Goal: Information Seeking & Learning: Check status

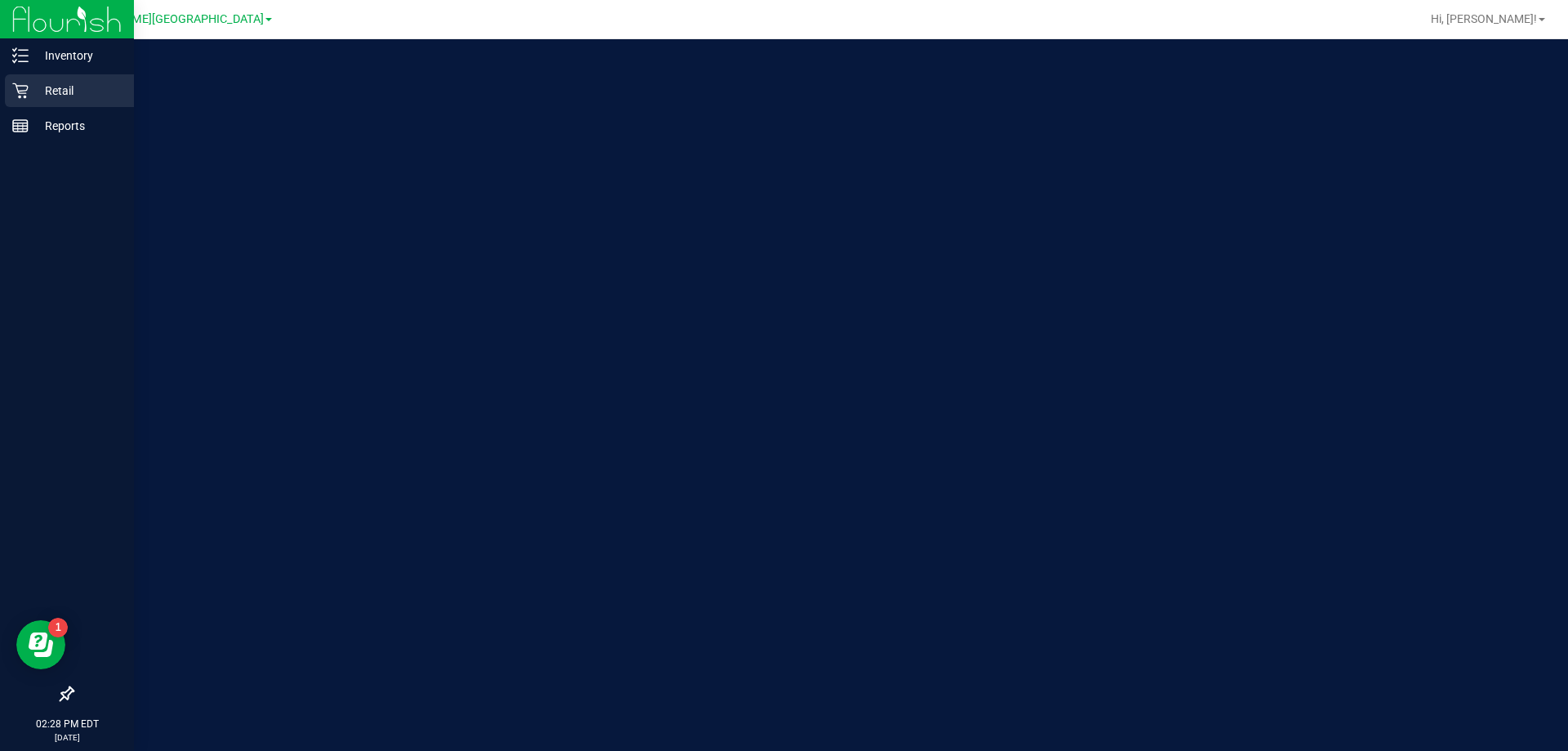
click at [38, 85] on p "Retail" at bounding box center [77, 90] width 98 height 20
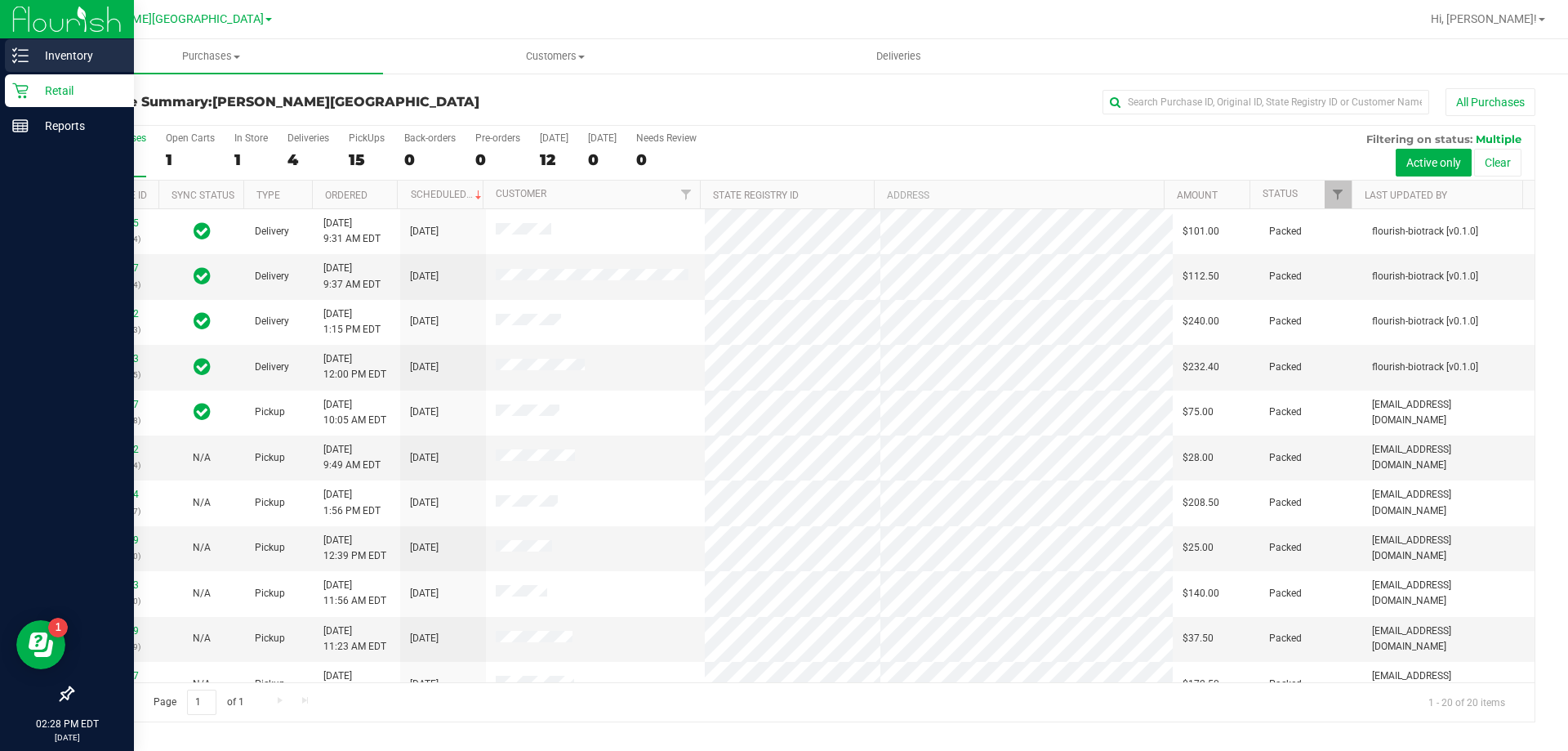
click at [43, 62] on p "Inventory" at bounding box center [77, 56] width 98 height 20
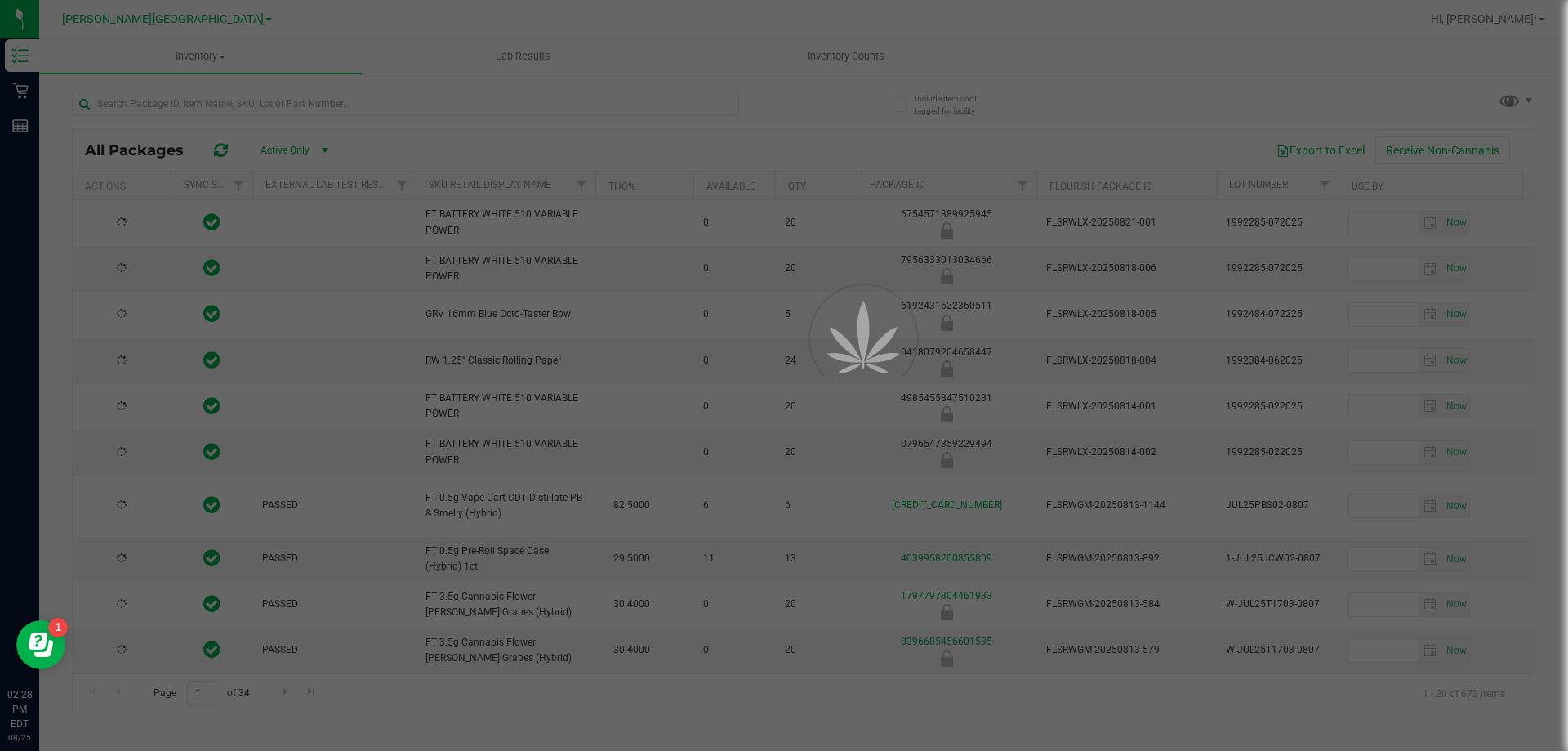
click at [209, 108] on div at bounding box center [784, 376] width 1568 height 751
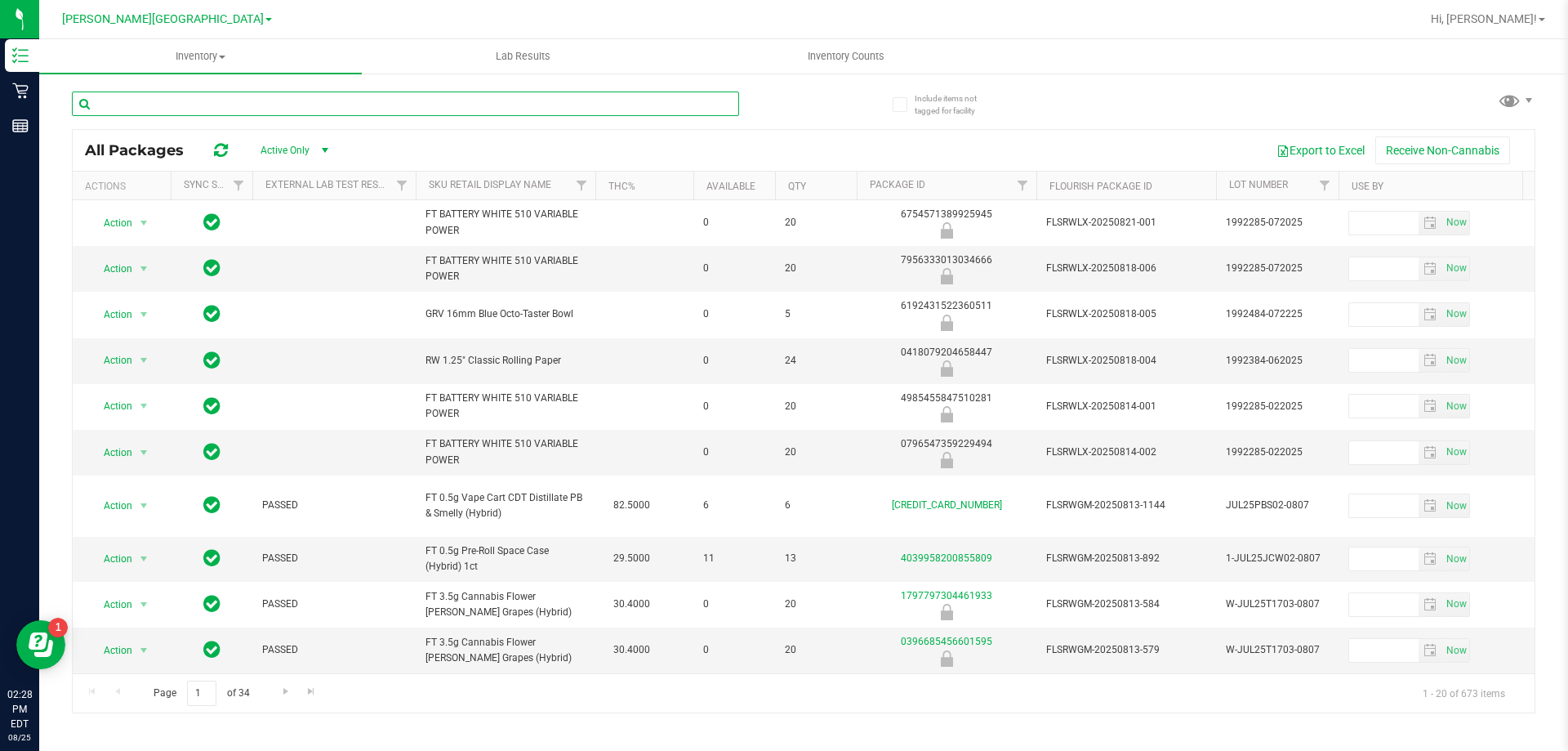
click at [209, 108] on input "text" at bounding box center [406, 104] width 667 height 25
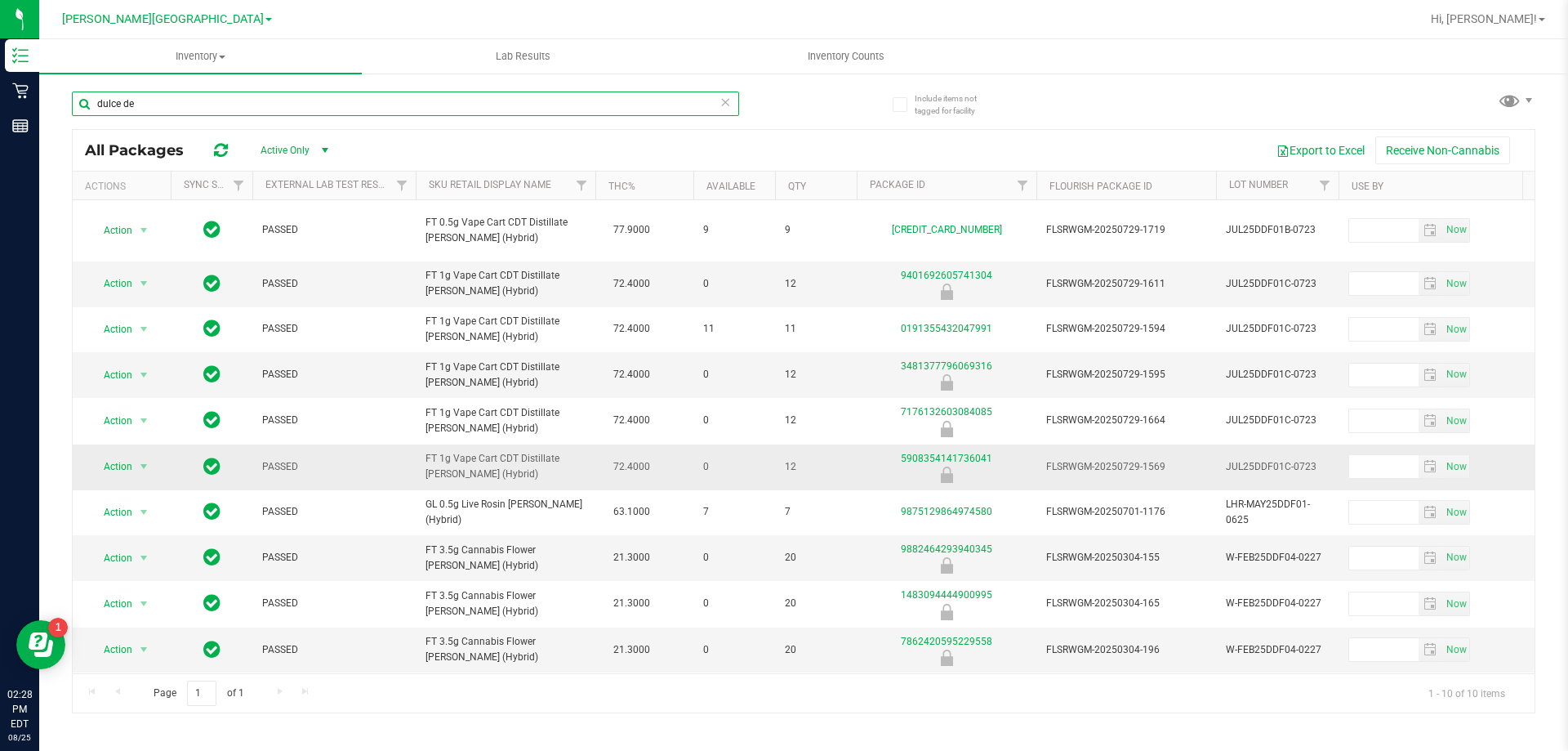
scroll to position [12, 0]
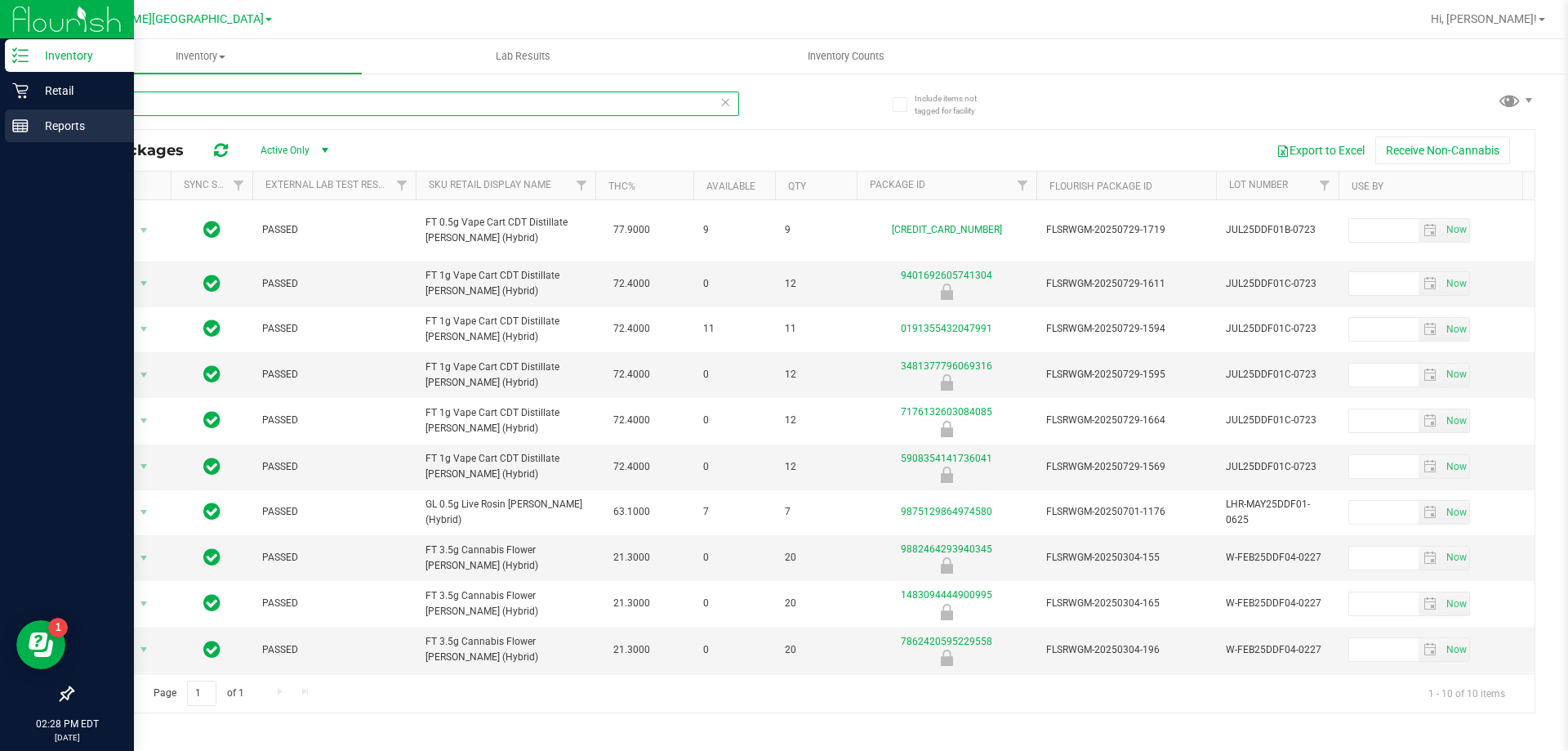
drag, startPoint x: 136, startPoint y: 100, endPoint x: 0, endPoint y: 130, distance: 139.3
click at [0, 130] on div "Inventory Retail Reports 02:28 PM EDT [DATE] 08/25 [PERSON_NAME][GEOGRAPHIC_DAT…" at bounding box center [784, 376] width 1568 height 751
type input "fried ice"
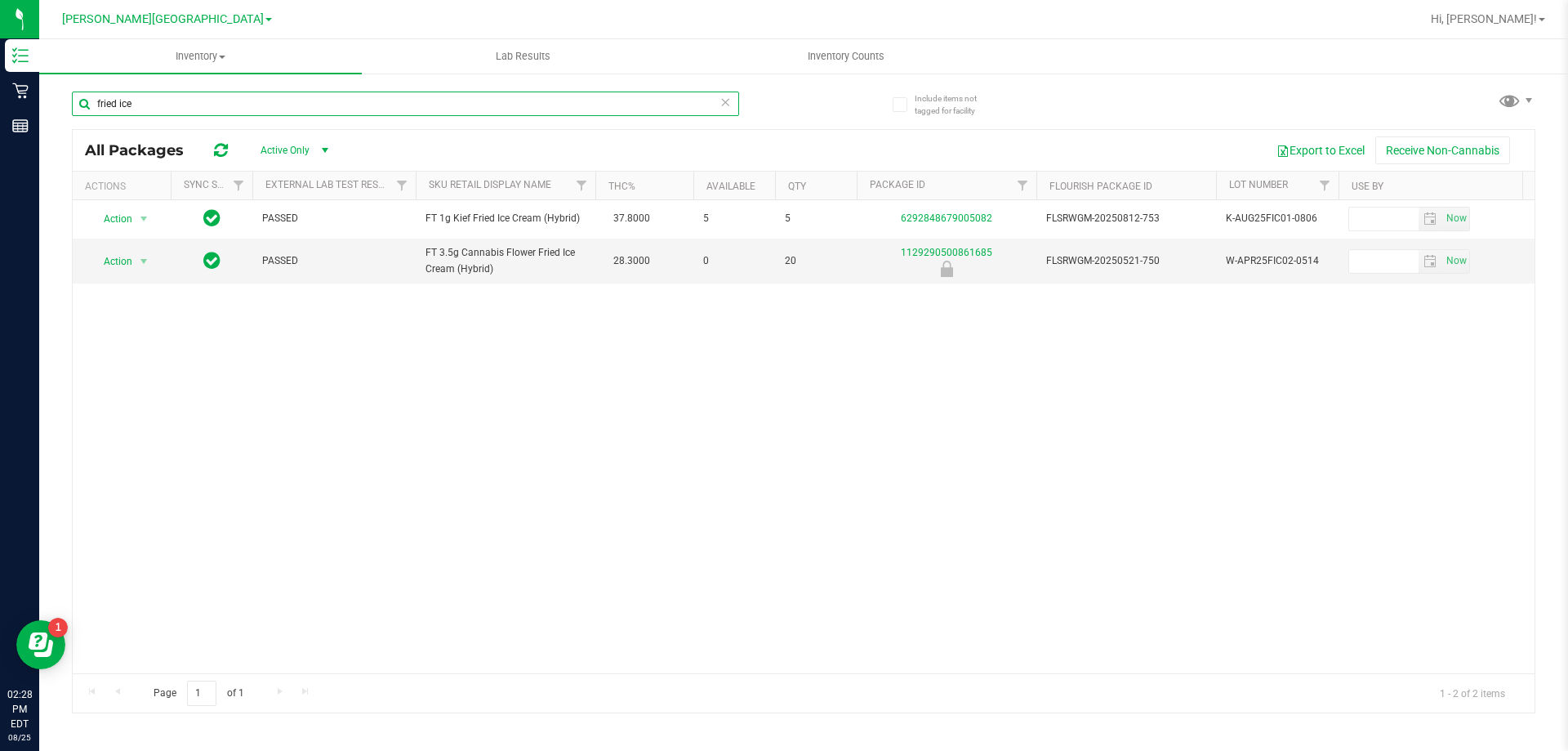
drag, startPoint x: 161, startPoint y: 108, endPoint x: 71, endPoint y: 94, distance: 91.1
click at [60, 125] on div "Include items not tagged for facility fried ice All Packages Active Only Active…" at bounding box center [803, 321] width 1529 height 499
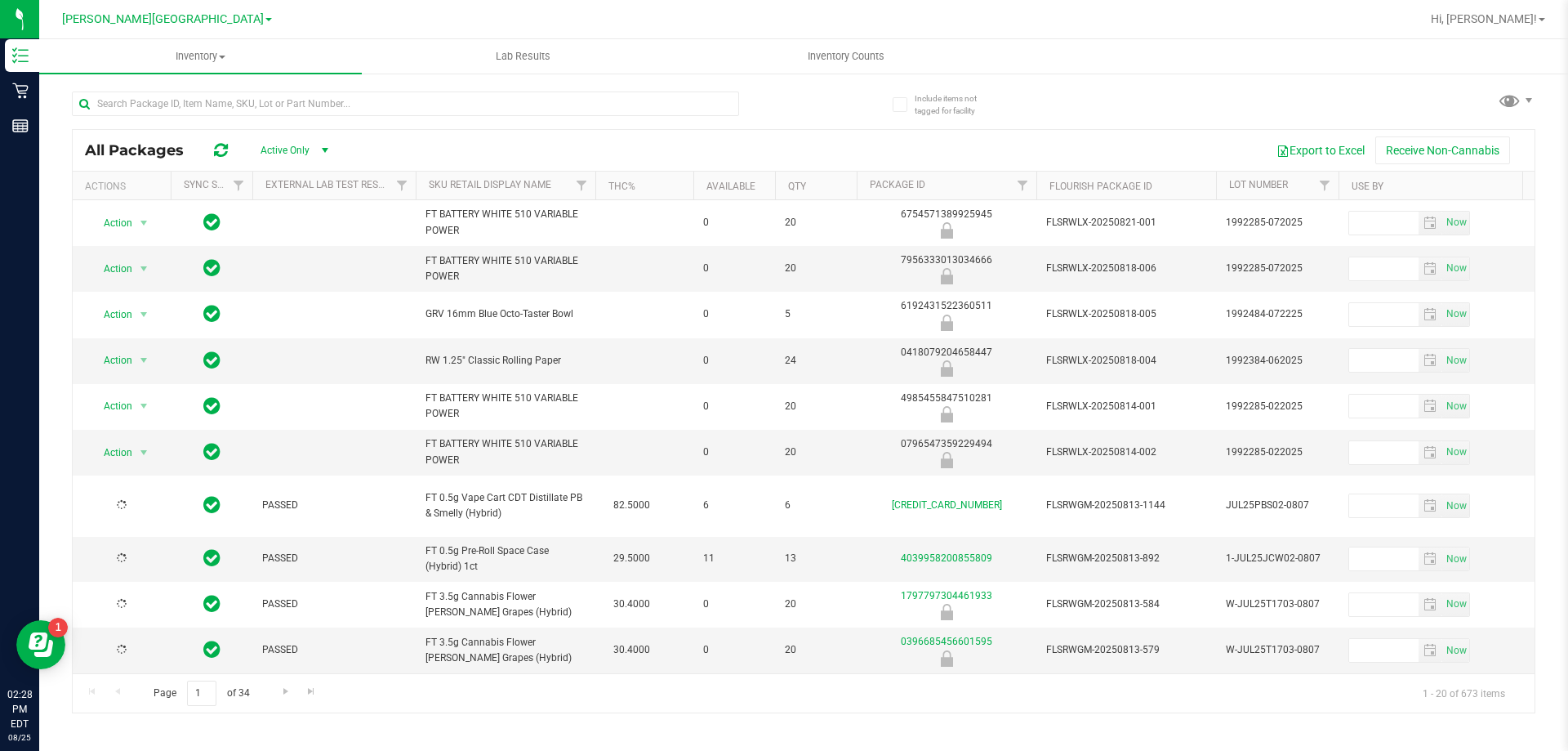
click at [932, 255] on div "7956333013034666" at bounding box center [946, 268] width 185 height 32
click at [159, 104] on input "text" at bounding box center [406, 104] width 667 height 25
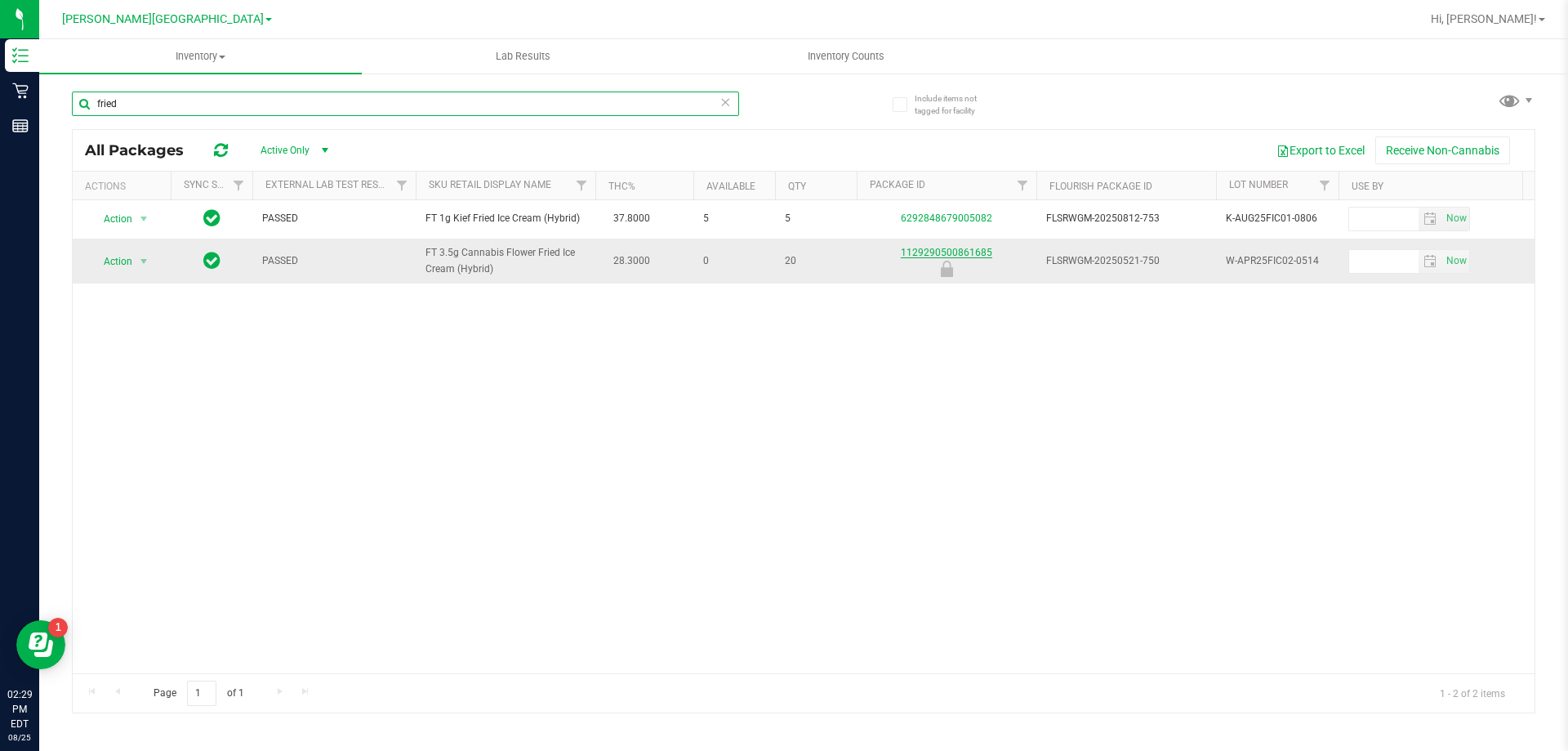
type input "fried"
click at [934, 248] on link "1129290500861685" at bounding box center [946, 252] width 91 height 12
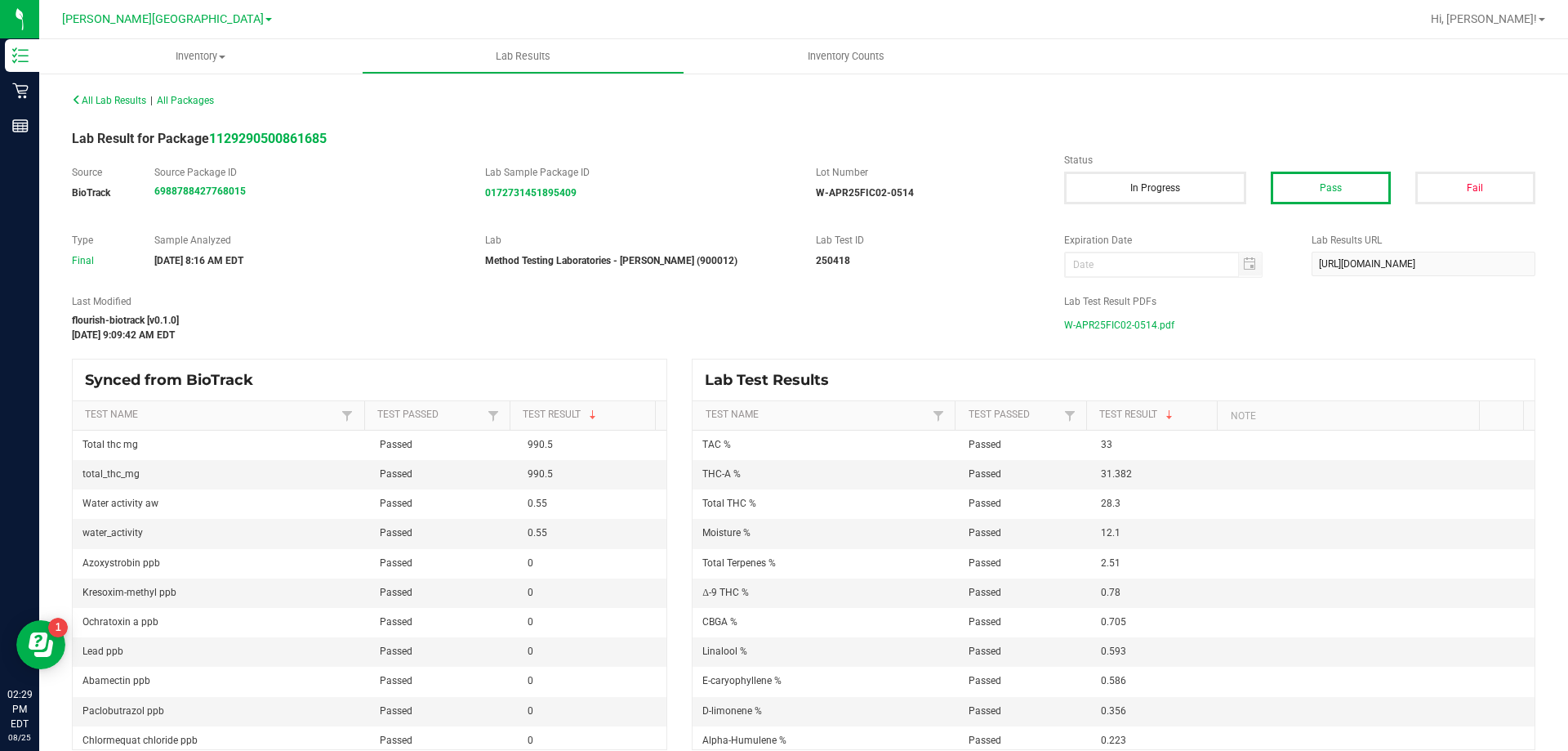
click at [1114, 324] on span "W-APR25FIC02-0514.pdf" at bounding box center [1120, 325] width 110 height 25
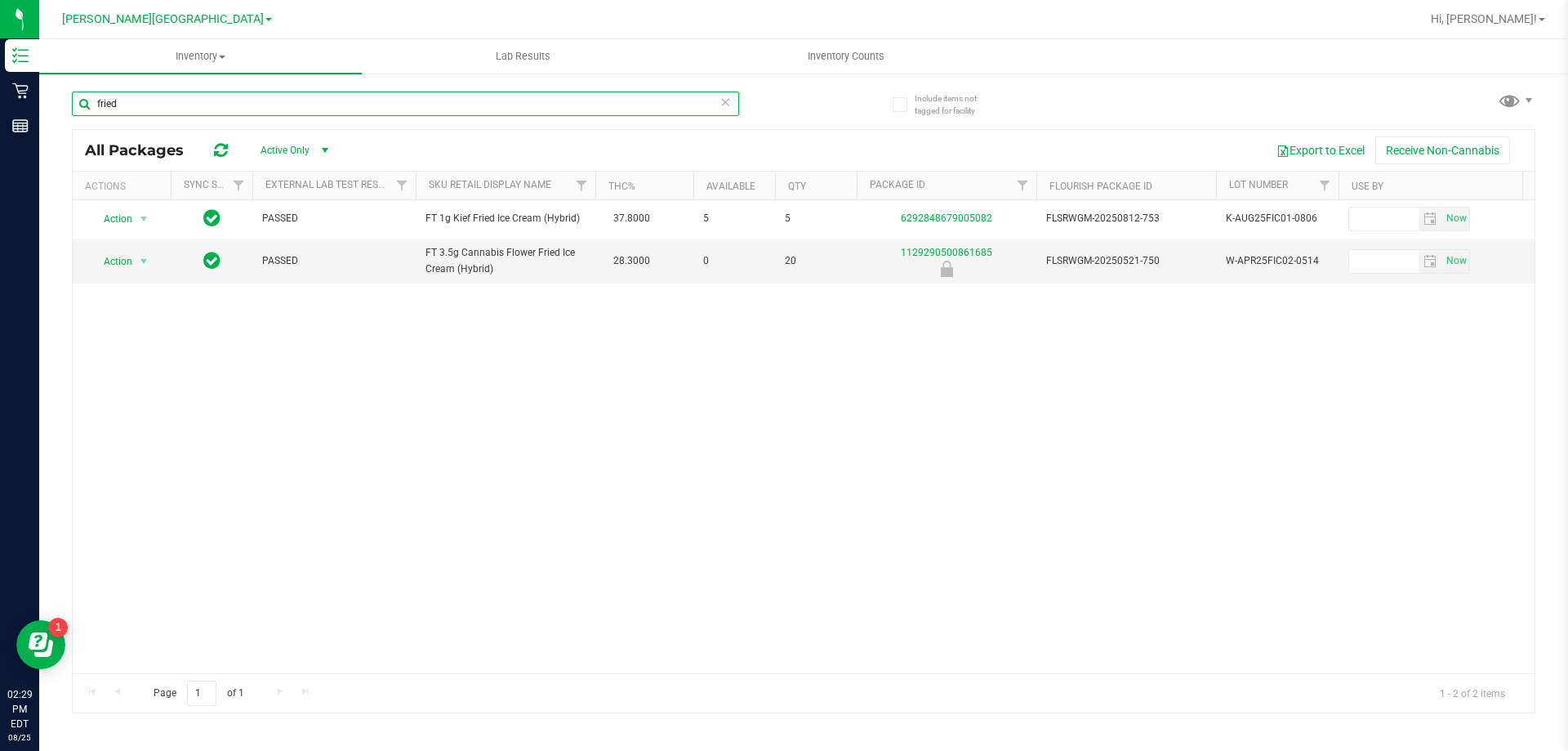
drag, startPoint x: 124, startPoint y: 104, endPoint x: 71, endPoint y: 113, distance: 53.8
click at [72, 113] on input "fried" at bounding box center [406, 104] width 667 height 25
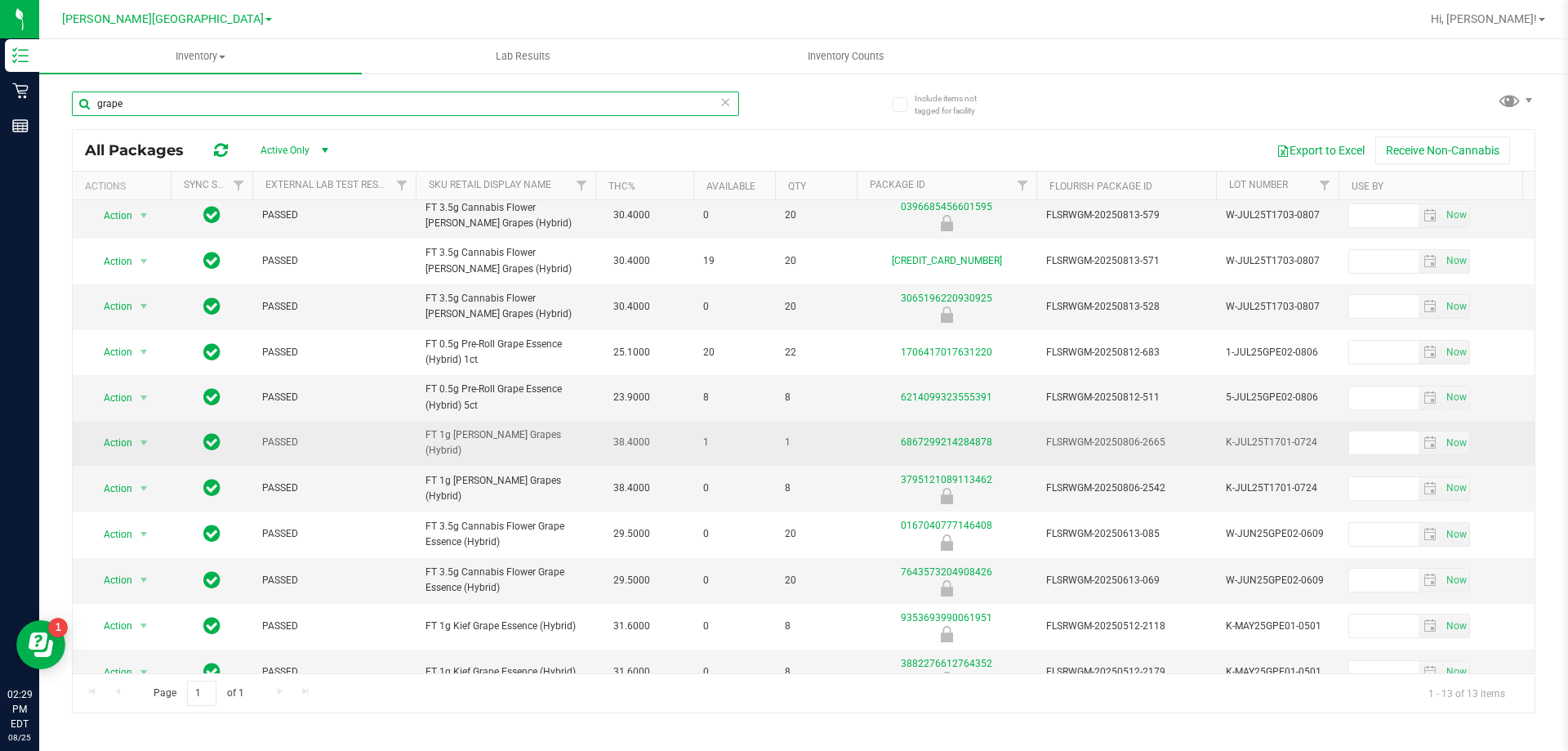
scroll to position [125, 0]
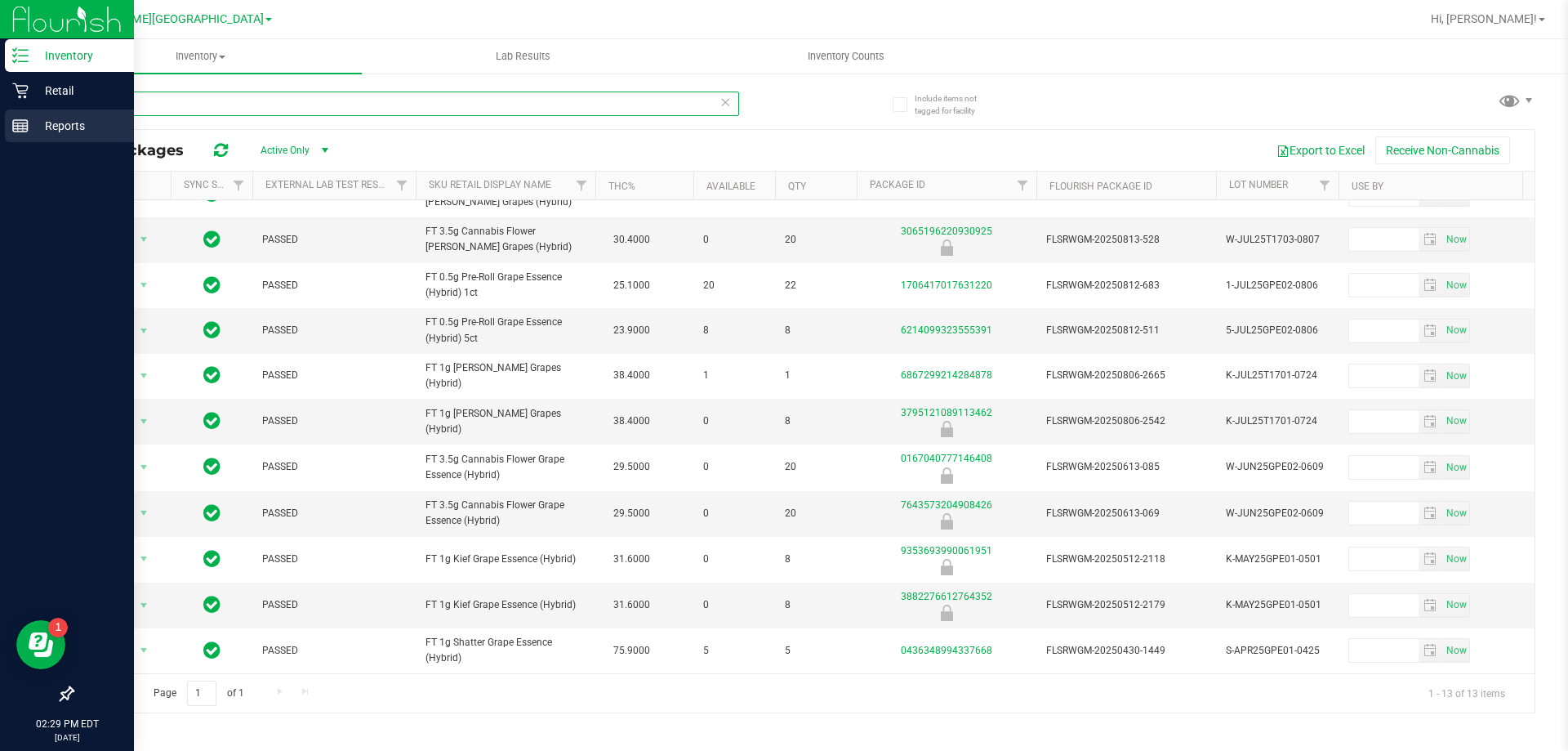
drag, startPoint x: 148, startPoint y: 101, endPoint x: 30, endPoint y: 112, distance: 118.5
click at [32, 119] on div "Inventory Retail Reports 02:29 PM EDT [DATE] 08/25 [PERSON_NAME][GEOGRAPHIC_DAT…" at bounding box center [784, 376] width 1568 height 751
type input "hash burg"
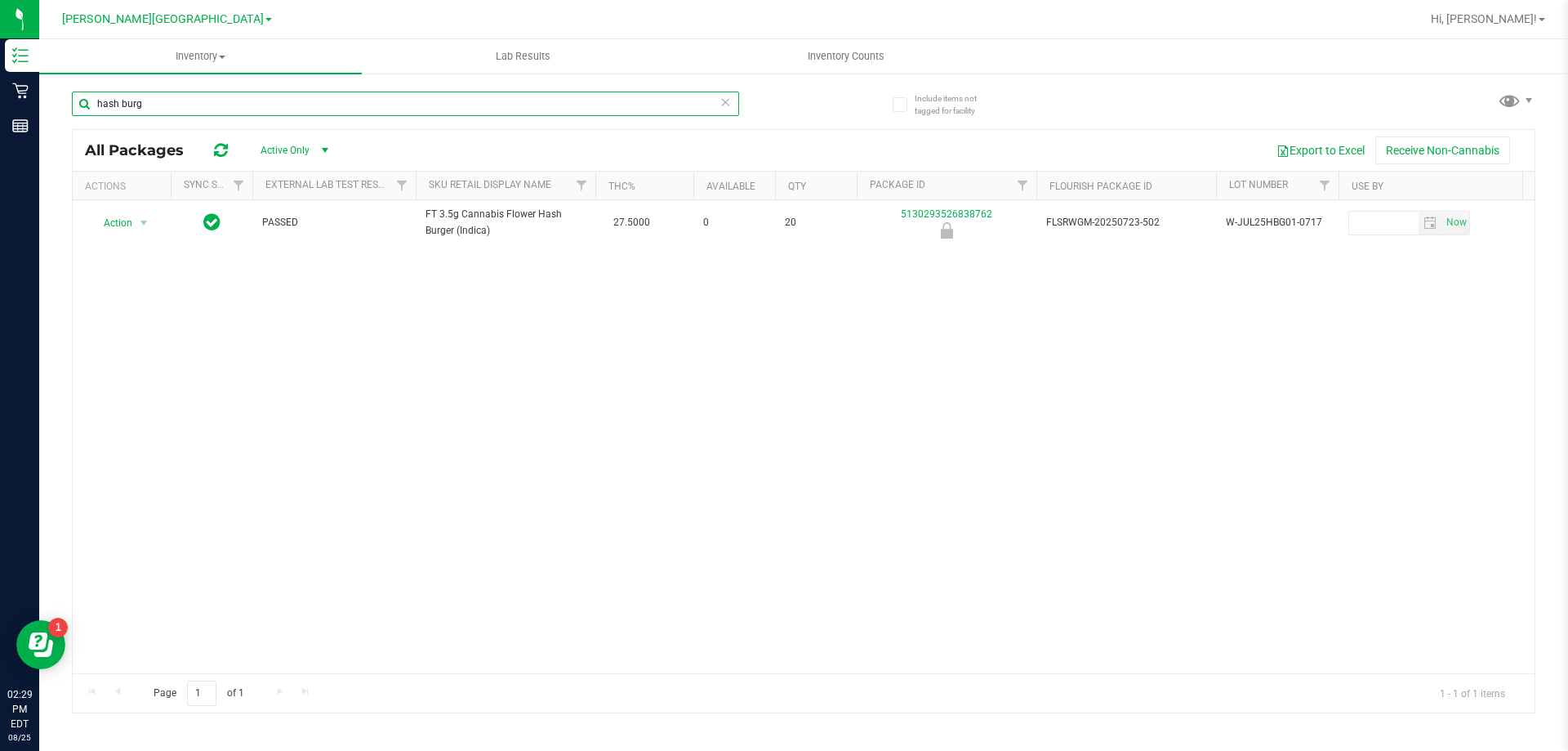
drag, startPoint x: 145, startPoint y: 112, endPoint x: 67, endPoint y: 122, distance: 78.6
click at [70, 122] on div "Include items not tagged for facility hash burg All Packages Active Only Active…" at bounding box center [803, 321] width 1529 height 499
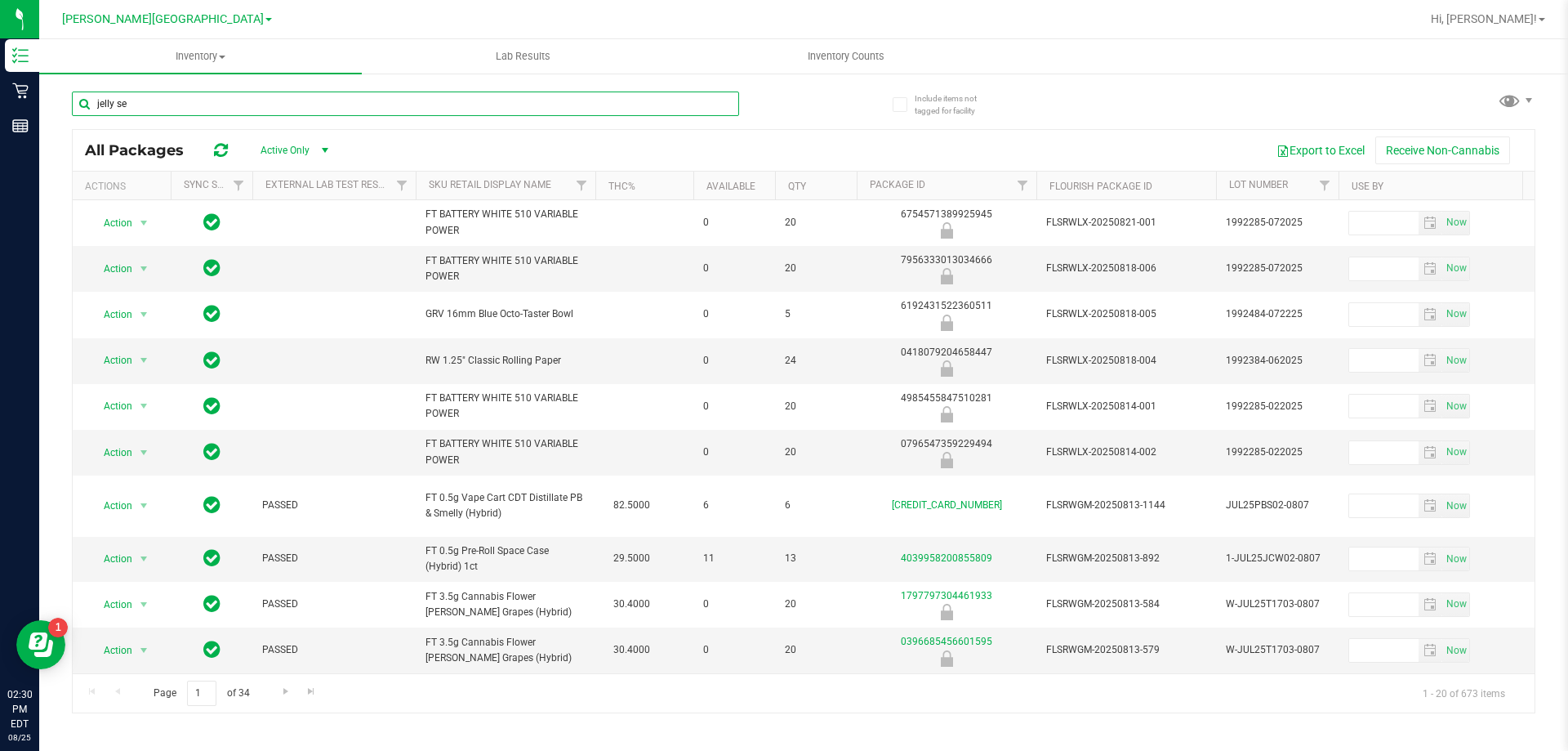
type input "jelly sea"
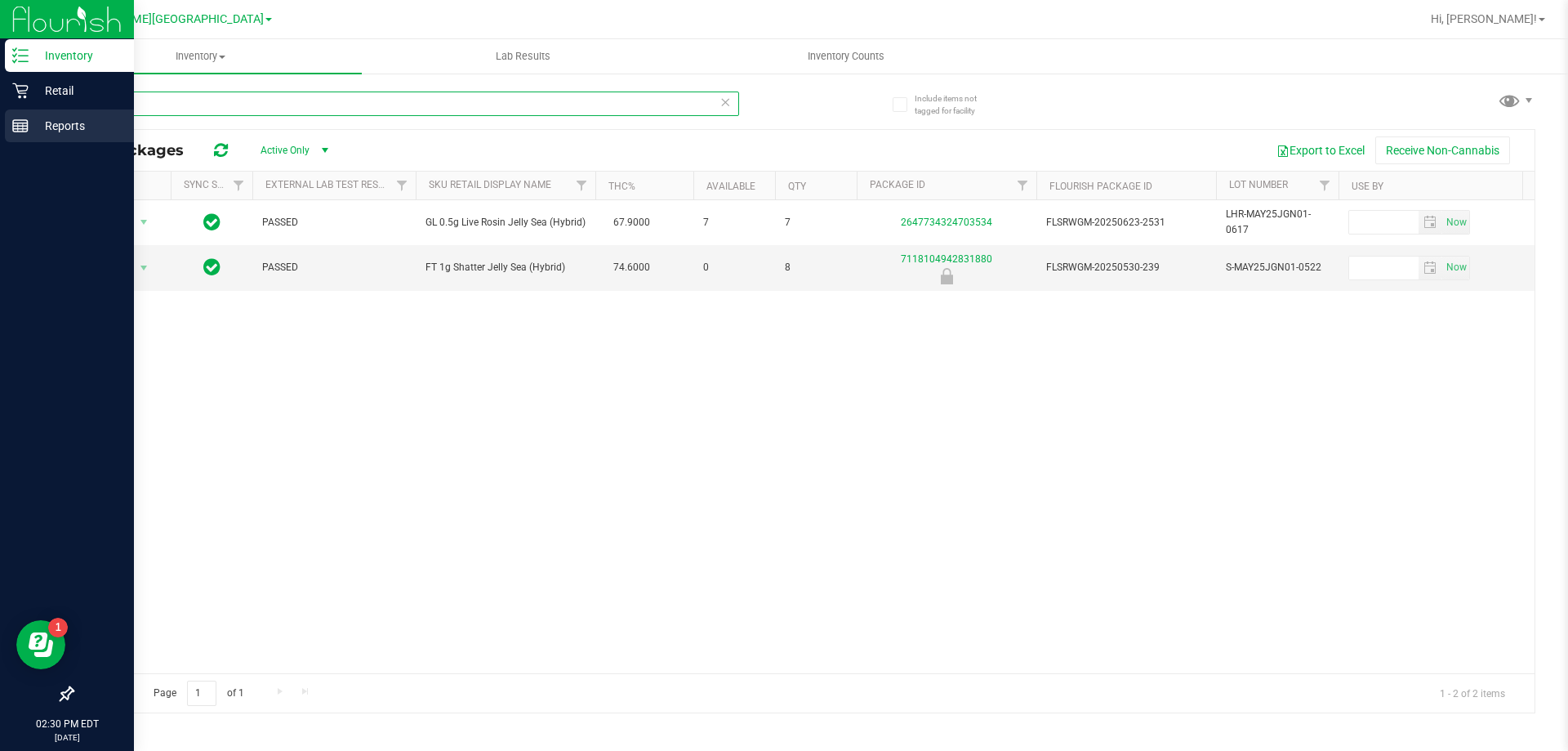
drag, startPoint x: 136, startPoint y: 96, endPoint x: 7, endPoint y: 110, distance: 129.8
click at [7, 110] on div "Inventory Retail Reports 02:30 PM EDT [DATE] 08/25 [PERSON_NAME][GEOGRAPHIC_DAT…" at bounding box center [784, 376] width 1568 height 751
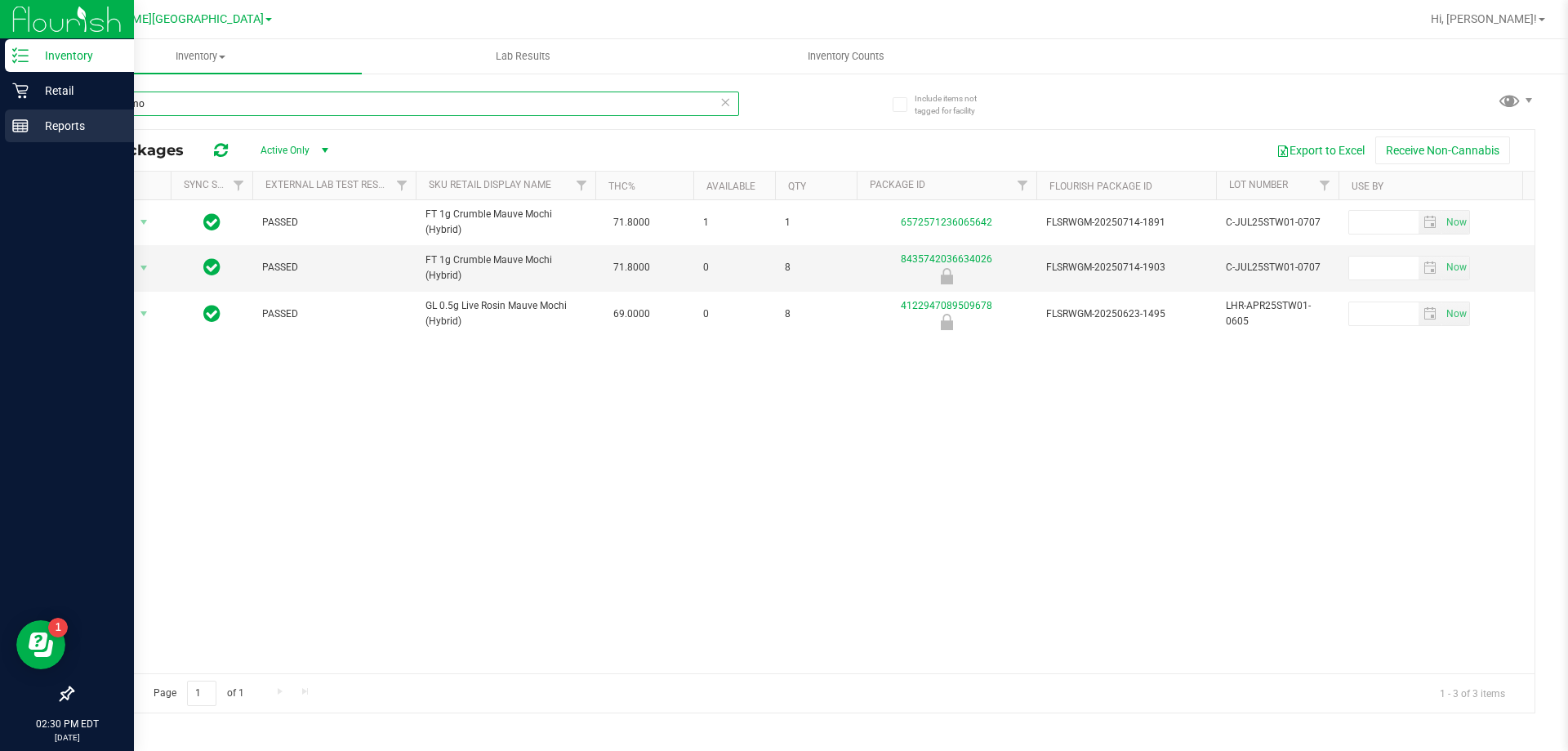
drag, startPoint x: 142, startPoint y: 102, endPoint x: 0, endPoint y: 109, distance: 142.2
click at [0, 118] on div "Inventory Retail Reports 02:30 PM EDT [DATE] 08/25 [PERSON_NAME][GEOGRAPHIC_DAT…" at bounding box center [784, 376] width 1568 height 751
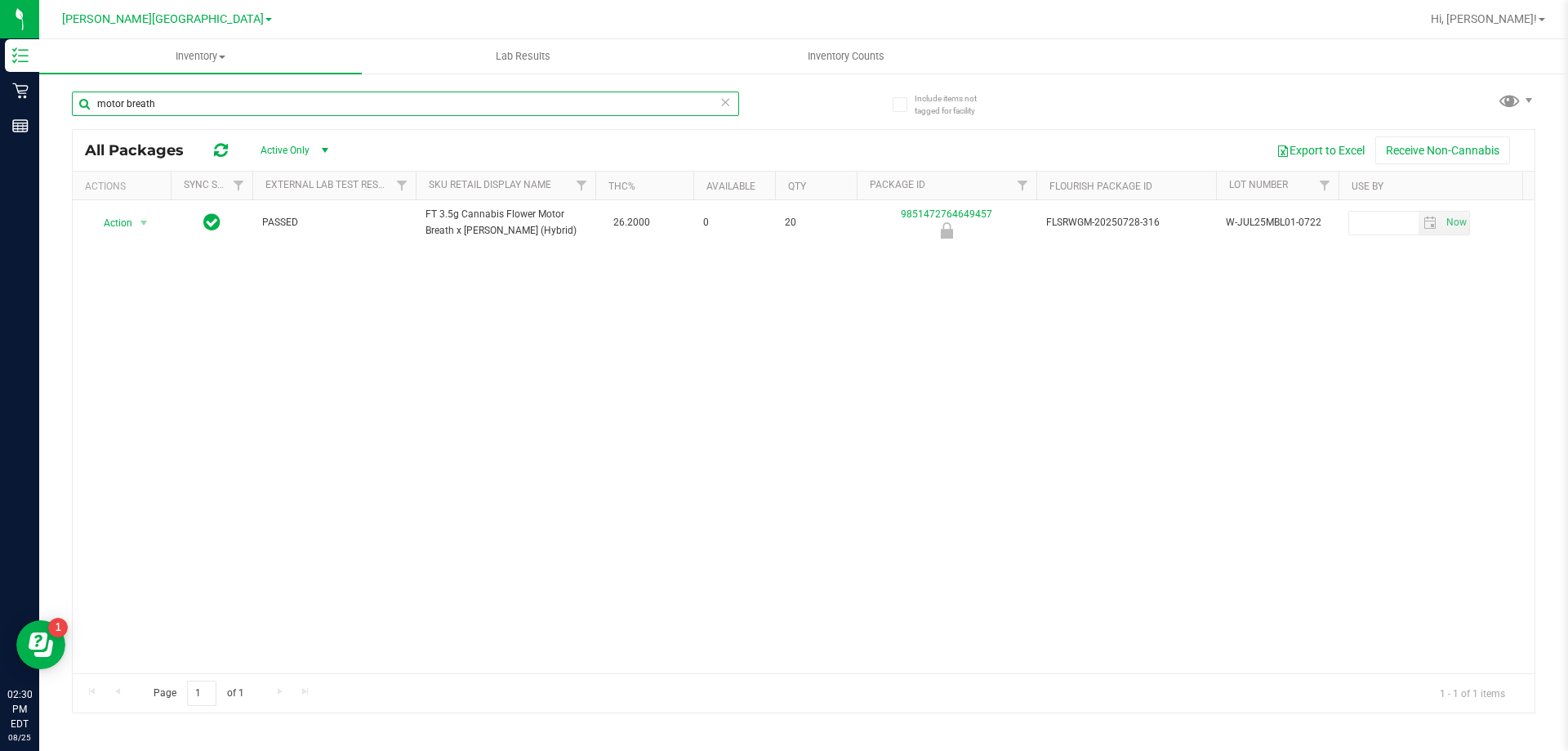
drag, startPoint x: 163, startPoint y: 110, endPoint x: 70, endPoint y: 119, distance: 93.4
click at [76, 119] on div "motor breath" at bounding box center [406, 110] width 667 height 38
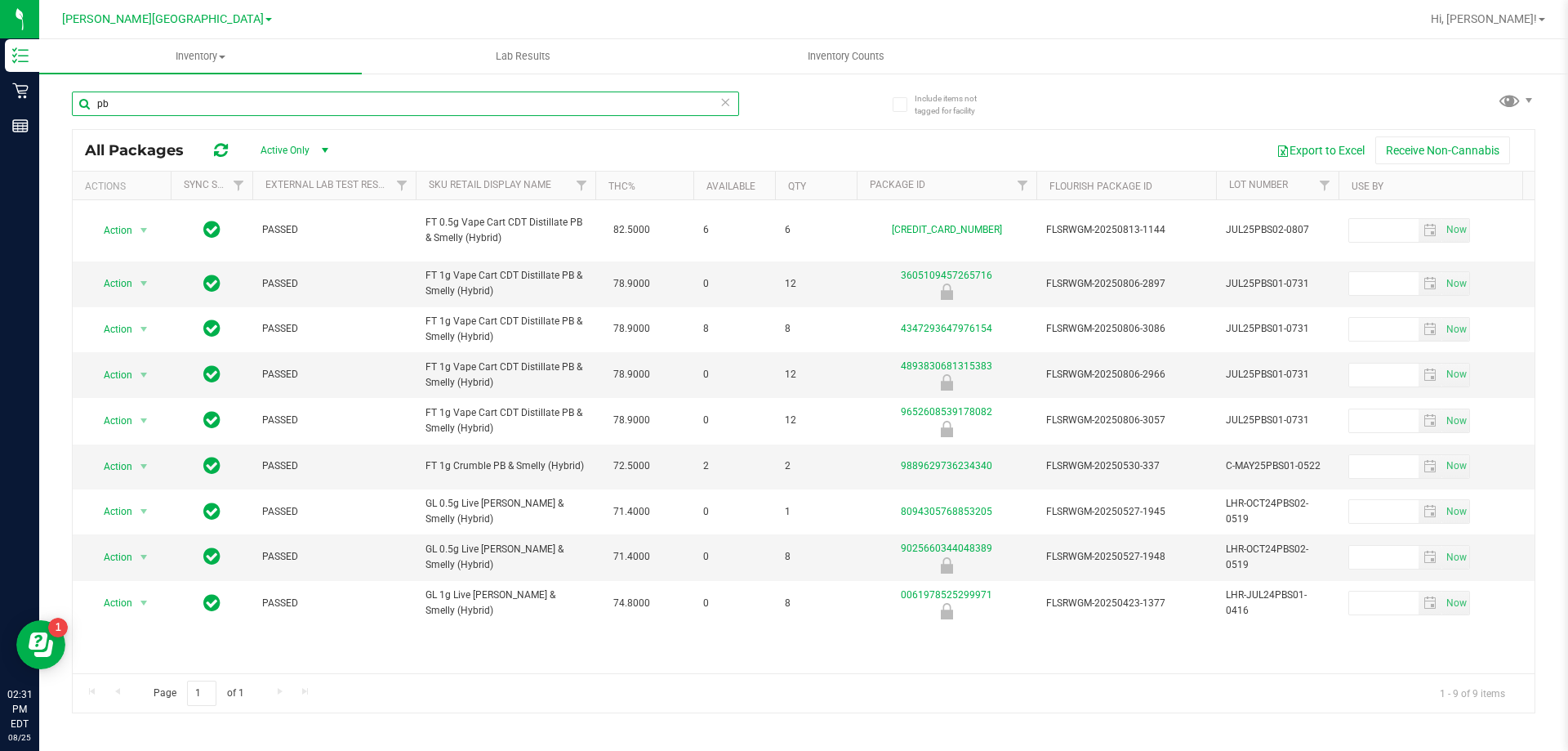
drag, startPoint x: 118, startPoint y: 106, endPoint x: 55, endPoint y: 107, distance: 63.0
click at [57, 114] on div "Include items not tagged for facility pb All Packages Active Only Active Only L…" at bounding box center [803, 321] width 1529 height 499
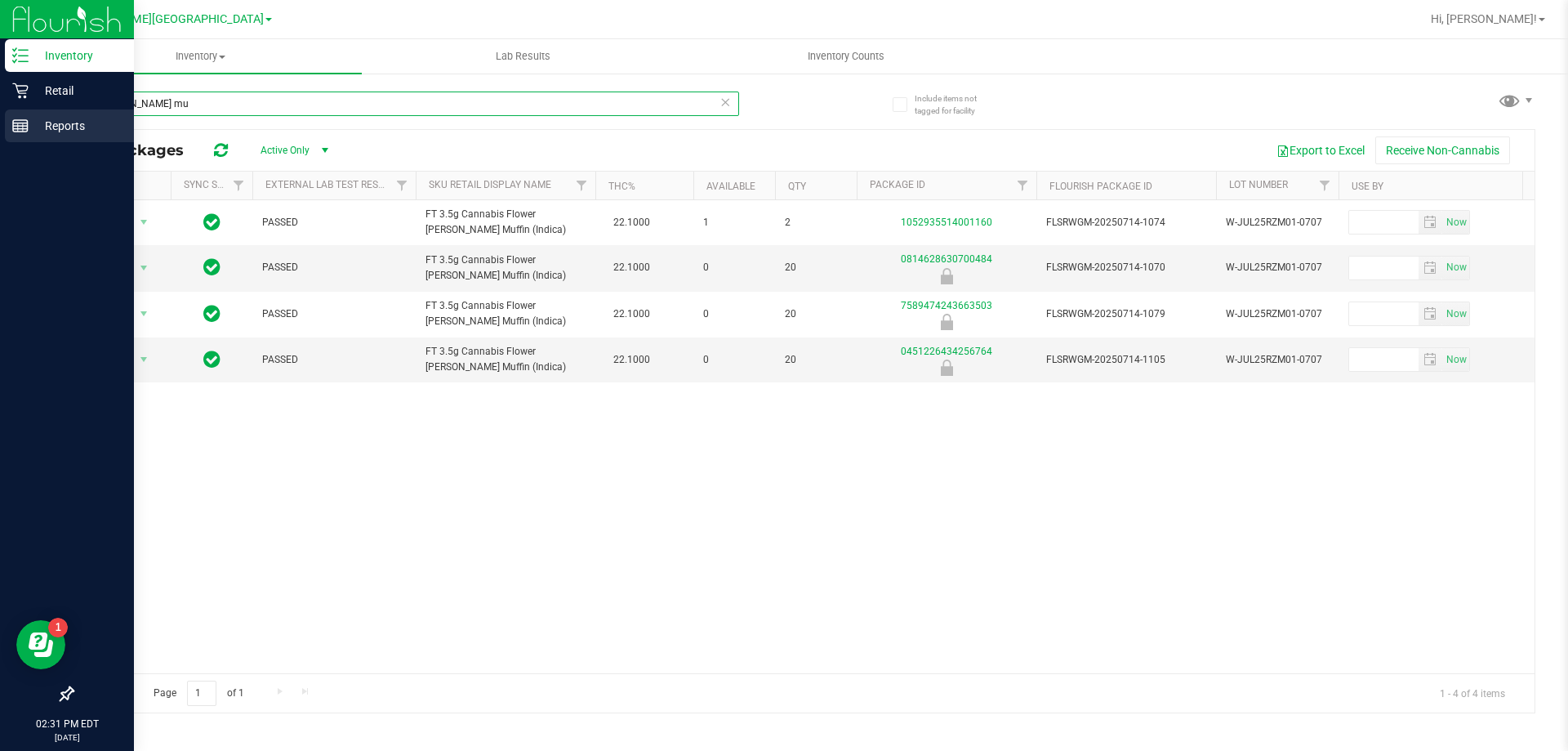
drag, startPoint x: 55, startPoint y: 112, endPoint x: 9, endPoint y: 109, distance: 46.1
click at [11, 112] on div "Inventory Retail Reports 02:31 PM EDT [DATE] 08/25 [PERSON_NAME][GEOGRAPHIC_DAT…" at bounding box center [784, 376] width 1568 height 751
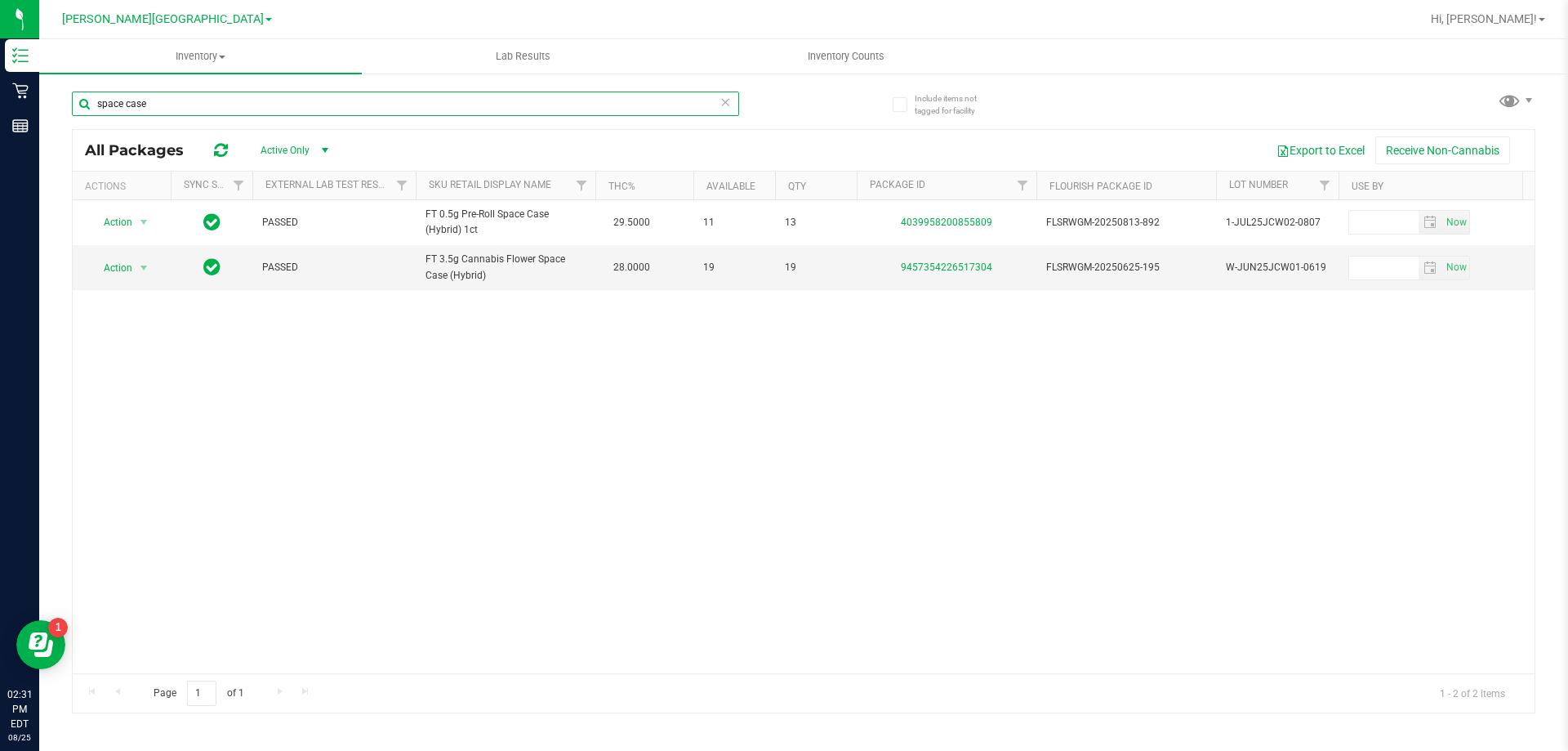
drag, startPoint x: 151, startPoint y: 101, endPoint x: 62, endPoint y: 106, distance: 89.1
click at [63, 106] on div "Include items not tagged for facility space case All Packages Active Only Activ…" at bounding box center [803, 321] width 1529 height 499
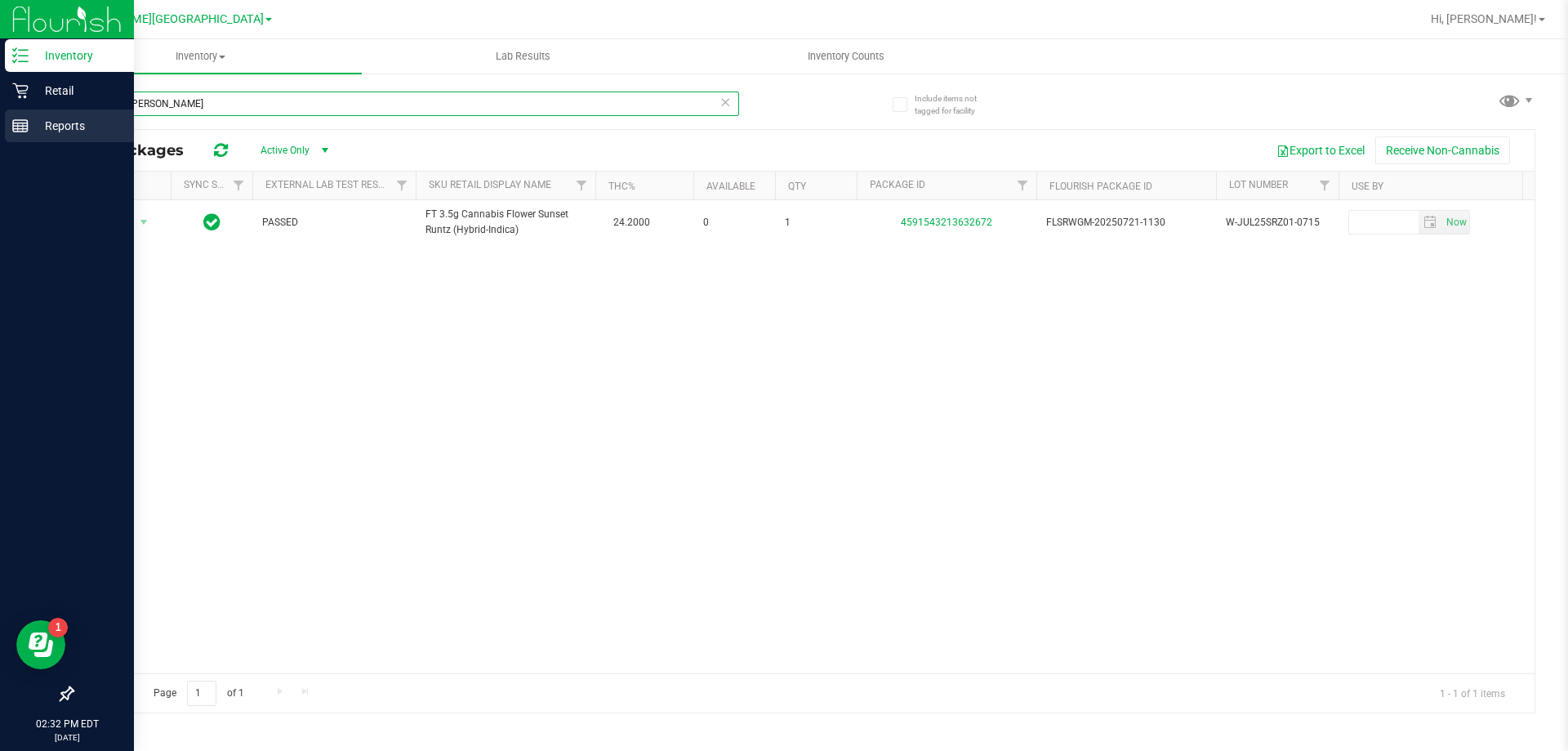
drag, startPoint x: 140, startPoint y: 108, endPoint x: 19, endPoint y: 117, distance: 121.3
click at [24, 117] on div "Inventory Retail Reports 02:32 PM EDT [DATE] 08/25 [PERSON_NAME][GEOGRAPHIC_DAT…" at bounding box center [784, 376] width 1568 height 751
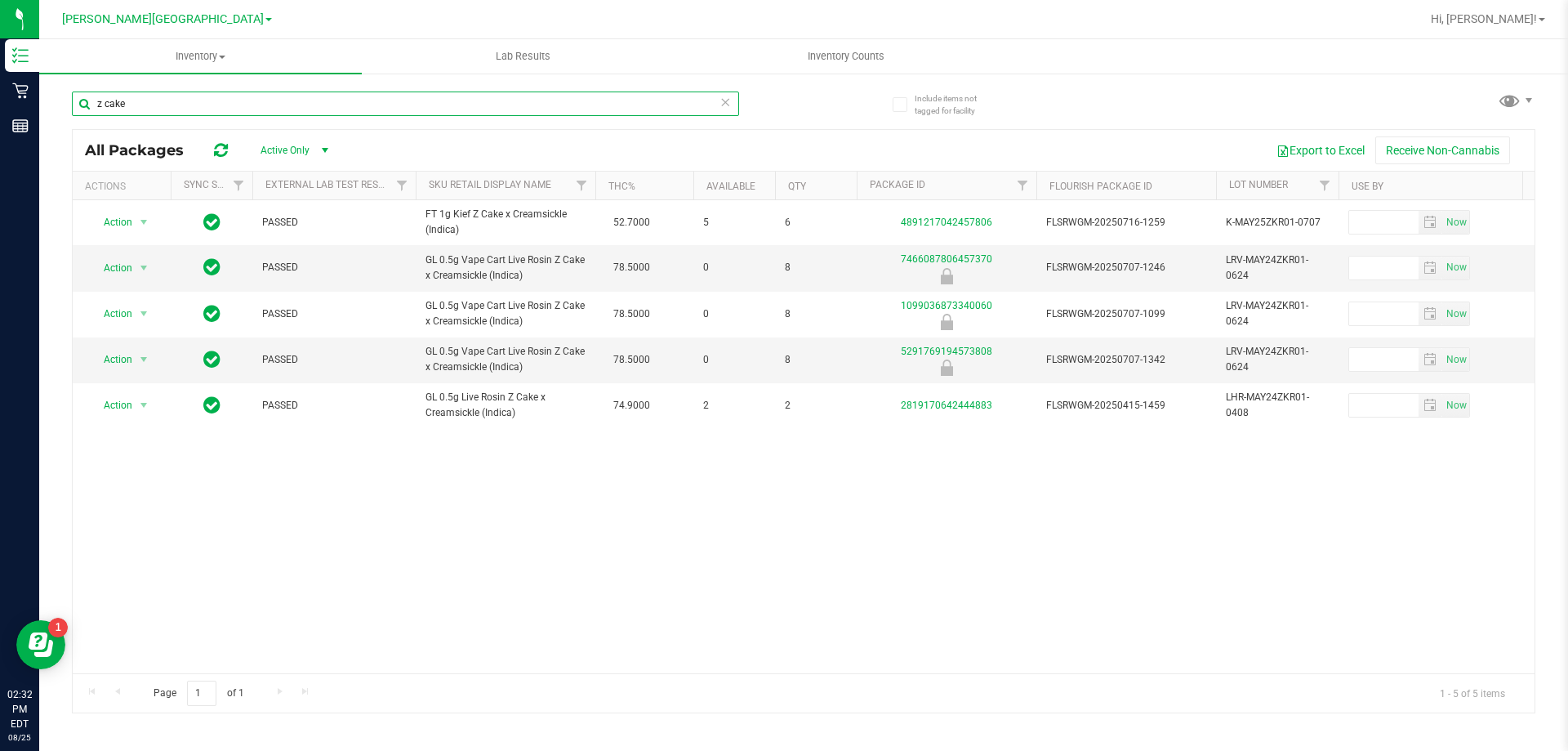
type input "z cake"
